Goal: Information Seeking & Learning: Learn about a topic

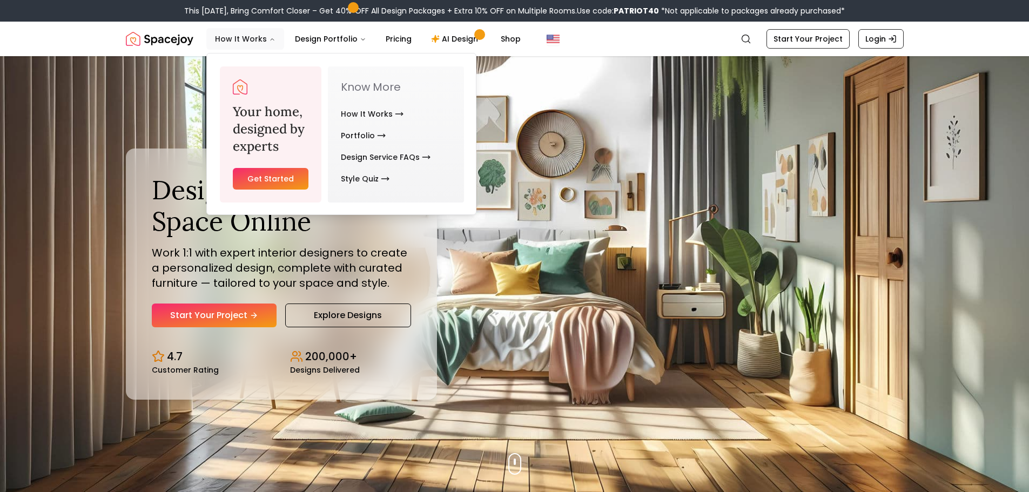
click at [225, 43] on button "How It Works" at bounding box center [245, 39] width 78 height 22
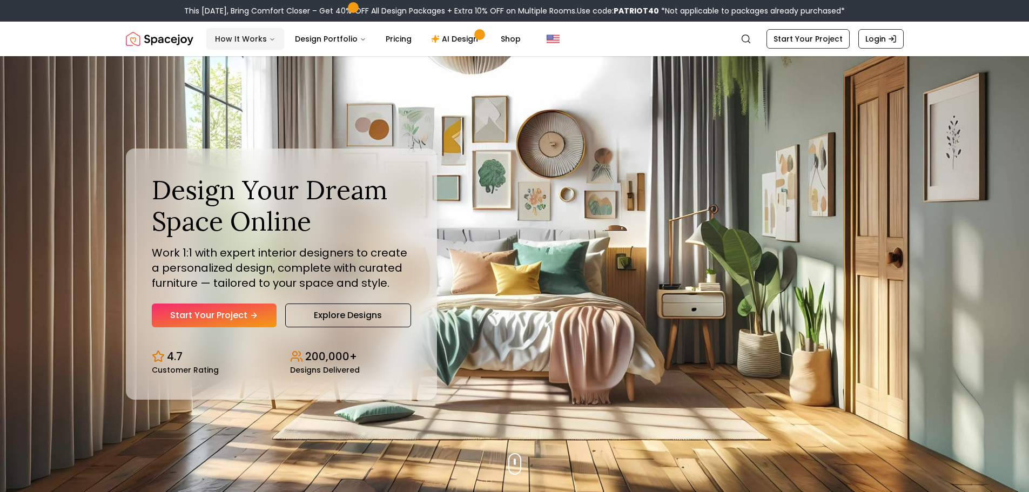
click at [226, 43] on button "How It Works" at bounding box center [245, 39] width 78 height 22
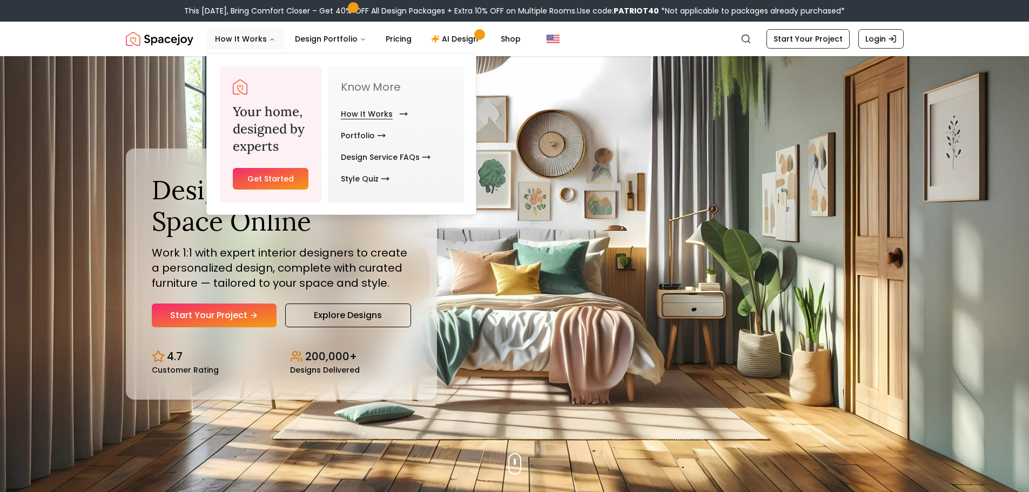
click at [354, 112] on link "How It Works" at bounding box center [372, 114] width 63 height 22
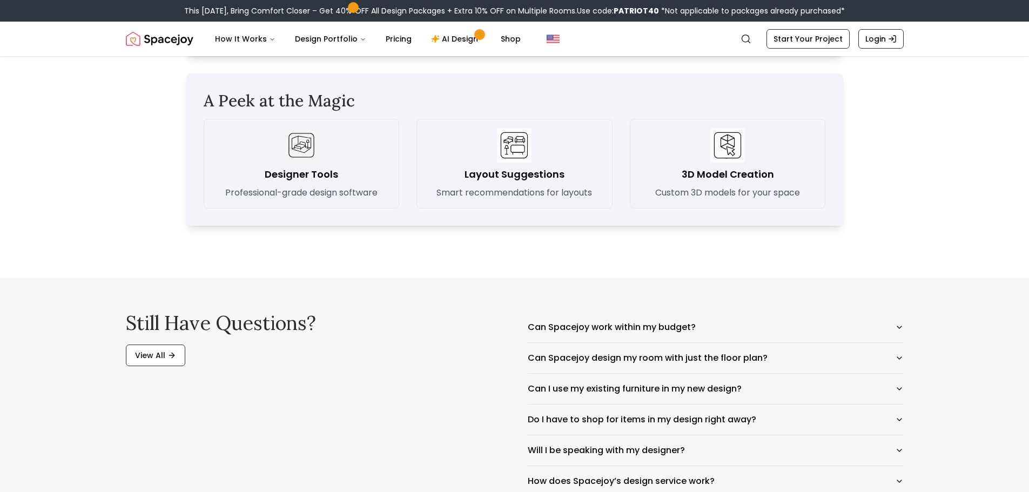
scroll to position [1566, 0]
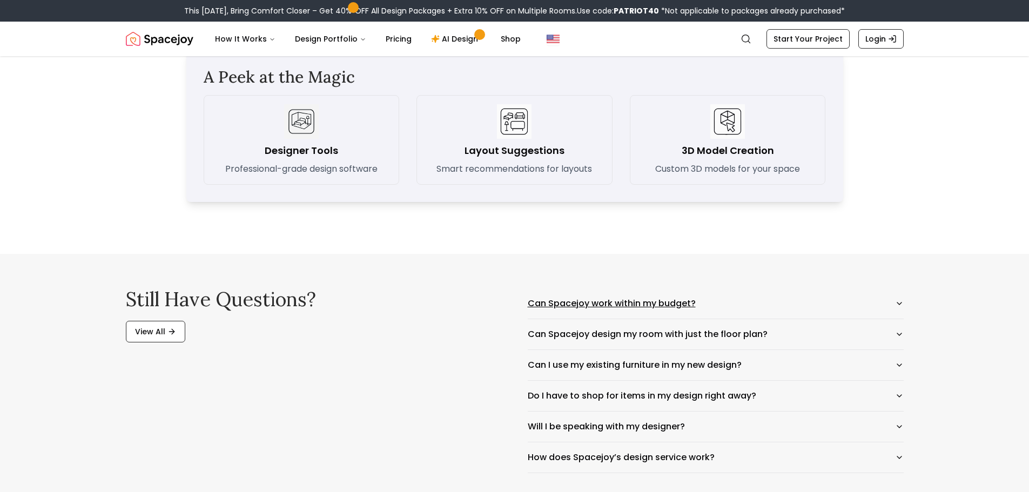
click at [893, 303] on button "Can Spacejoy work within my budget?" at bounding box center [716, 303] width 376 height 30
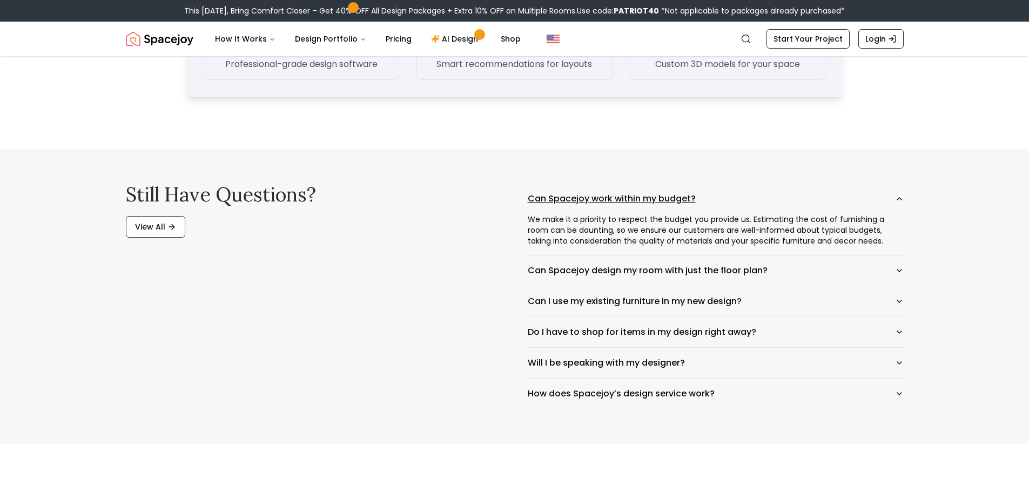
scroll to position [1674, 0]
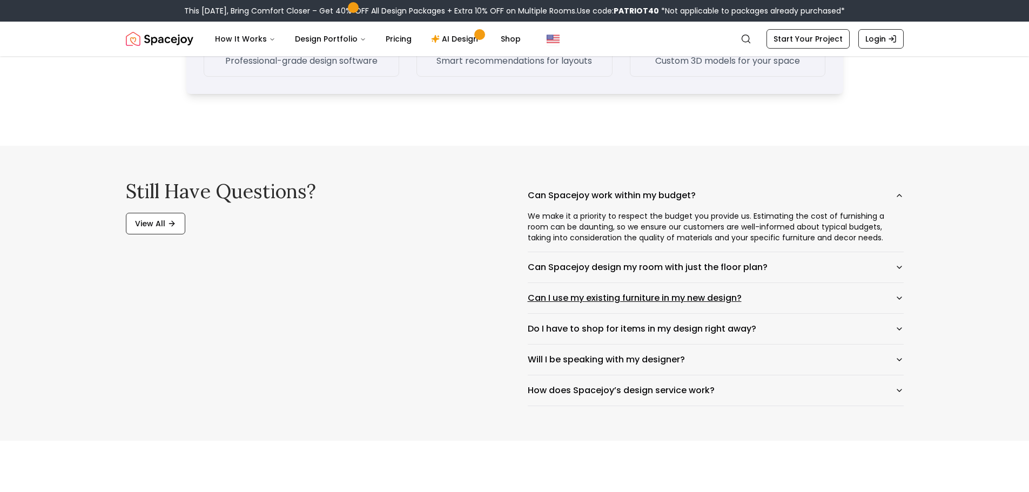
click at [882, 306] on button "Can I use my existing furniture in my new design?" at bounding box center [716, 298] width 376 height 30
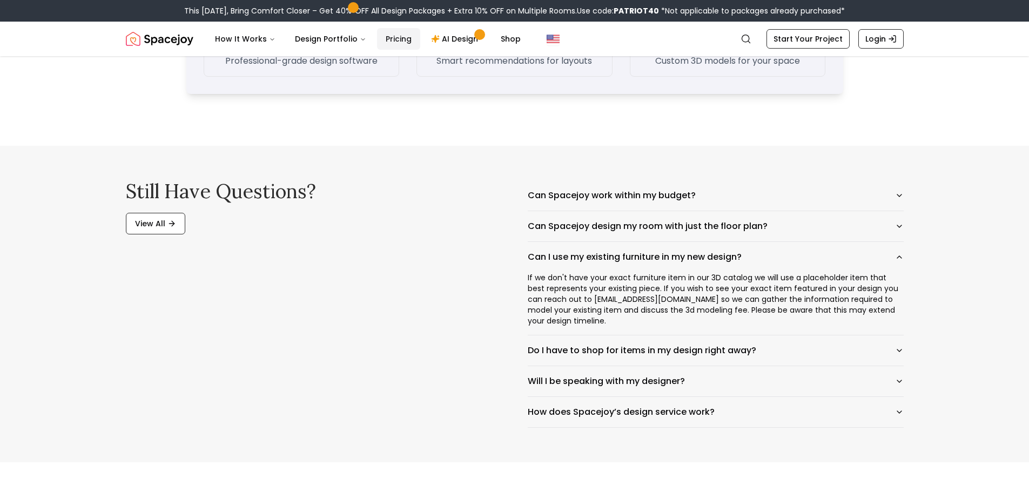
click at [380, 37] on link "Pricing" at bounding box center [398, 39] width 43 height 22
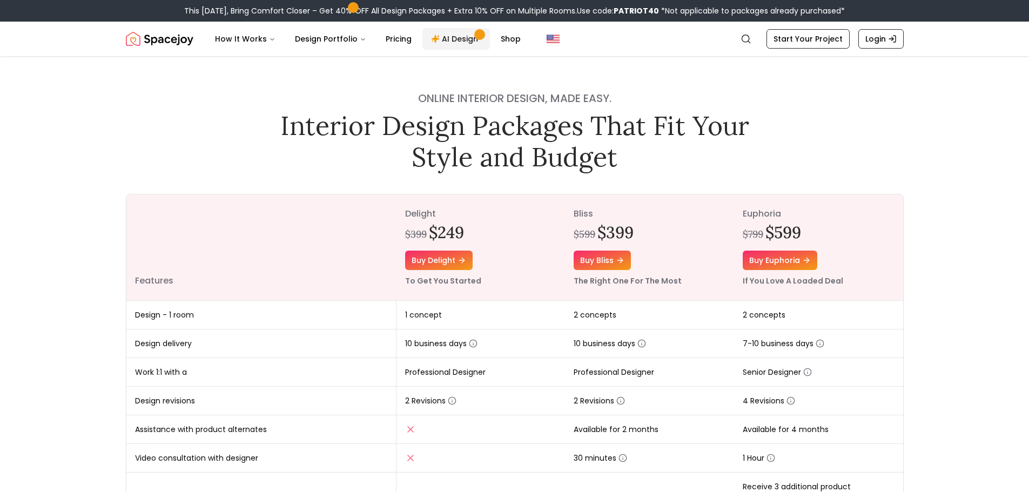
click at [465, 42] on link "AI Design" at bounding box center [455, 39] width 67 height 22
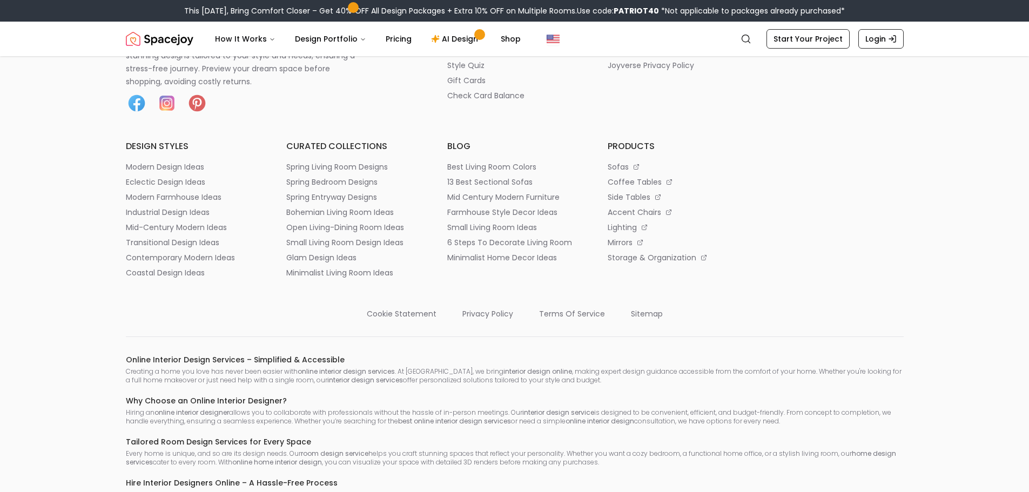
scroll to position [1693, 0]
